Goal: Use online tool/utility: Utilize a website feature to perform a specific function

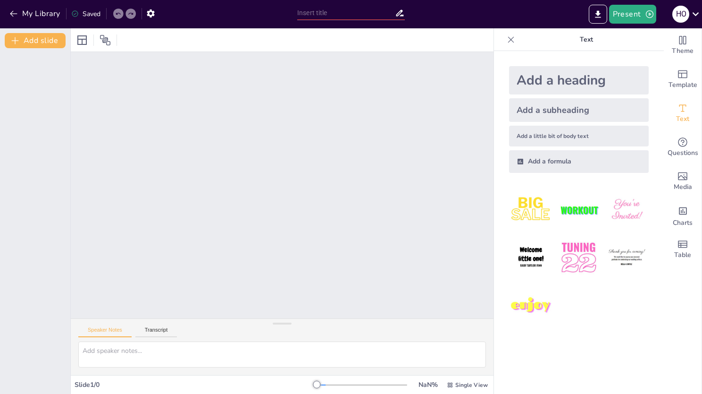
click at [208, 205] on div at bounding box center [282, 185] width 423 height 266
click at [323, 384] on div at bounding box center [362, 384] width 91 height 1
click at [333, 384] on div at bounding box center [362, 384] width 91 height 1
click at [347, 384] on div at bounding box center [362, 384] width 91 height 1
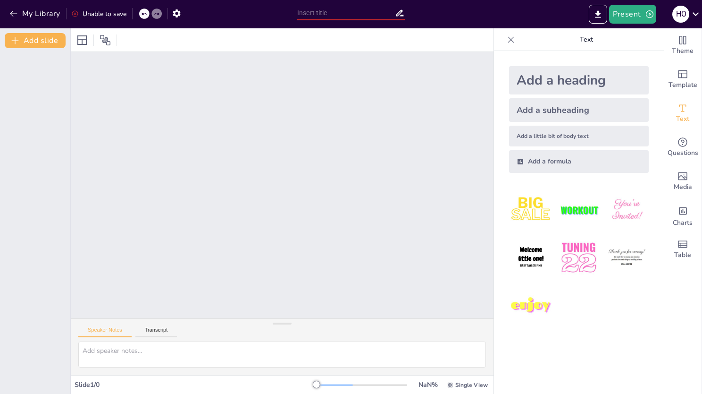
click at [343, 215] on div at bounding box center [282, 185] width 423 height 266
click at [146, 12] on icon at bounding box center [144, 14] width 6 height 6
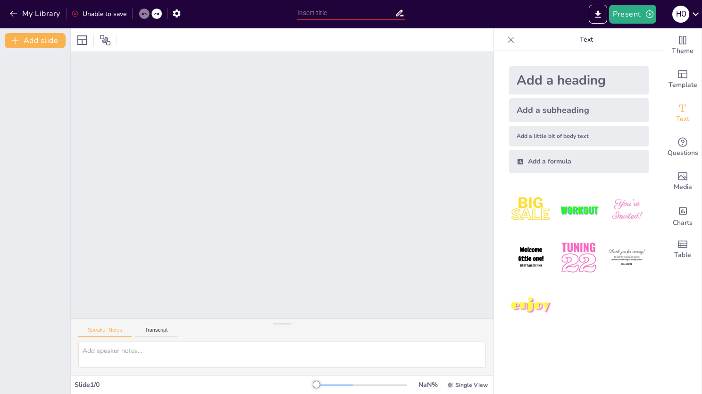
click at [144, 16] on icon at bounding box center [144, 14] width 6 height 6
drag, startPoint x: 283, startPoint y: 214, endPoint x: 305, endPoint y: 227, distance: 25.8
click at [284, 214] on div at bounding box center [282, 185] width 423 height 266
click at [330, 386] on div at bounding box center [362, 385] width 91 height 8
click at [338, 385] on div at bounding box center [362, 385] width 91 height 8
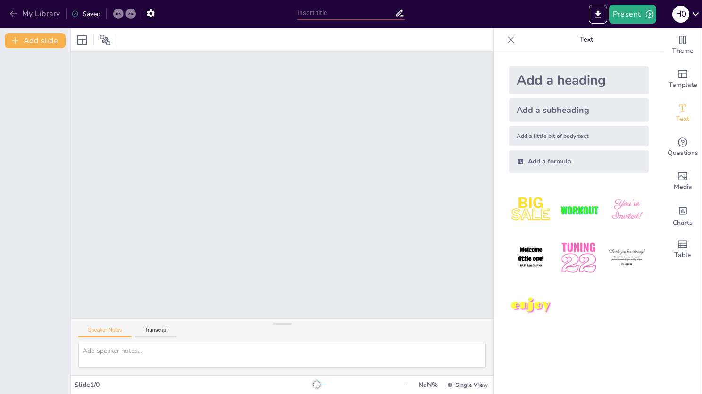
click at [15, 18] on icon "button" at bounding box center [13, 13] width 9 height 9
